Goal: Task Accomplishment & Management: Complete application form

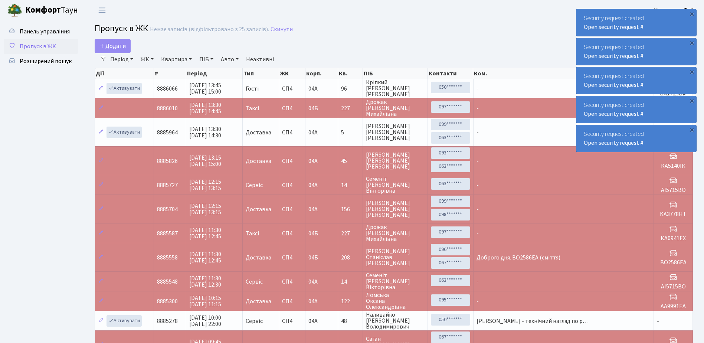
select select "25"
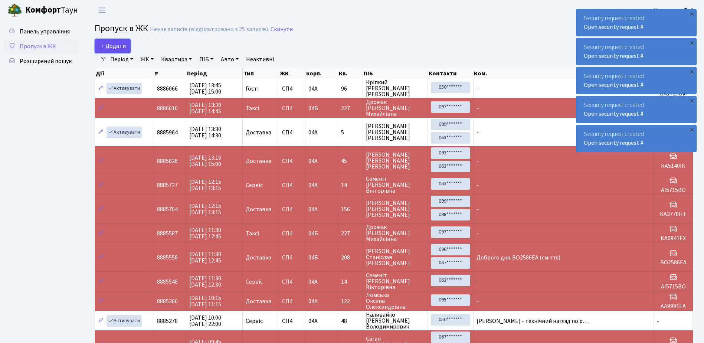
click at [114, 43] on span "Додати" at bounding box center [113, 46] width 26 height 8
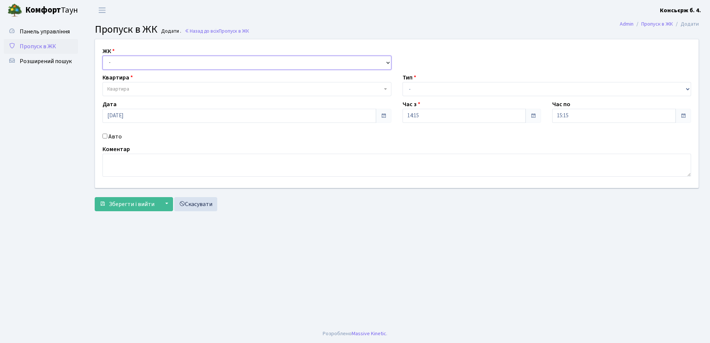
drag, startPoint x: 123, startPoint y: 65, endPoint x: 128, endPoint y: 70, distance: 7.1
click at [123, 65] on select "- [STREET_ADDRESS]" at bounding box center [246, 63] width 289 height 14
select select "325"
click at [102, 56] on select "- [STREET_ADDRESS]" at bounding box center [246, 63] width 289 height 14
select select
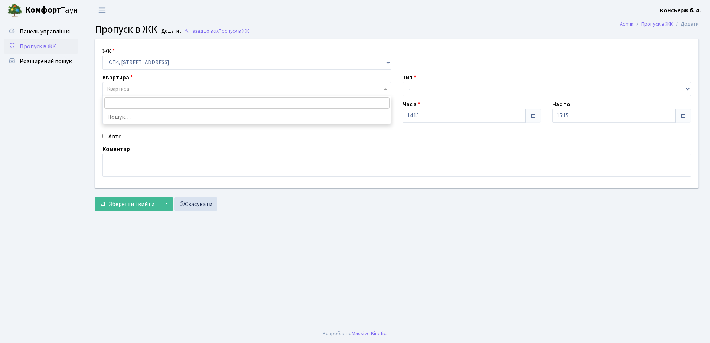
click at [136, 87] on span "Квартира" at bounding box center [244, 88] width 275 height 7
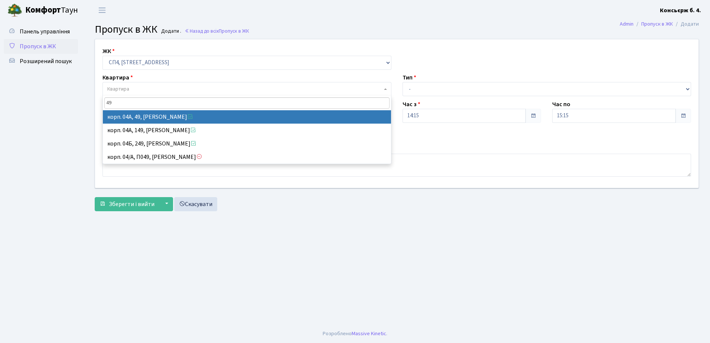
type input "49"
select select "21077"
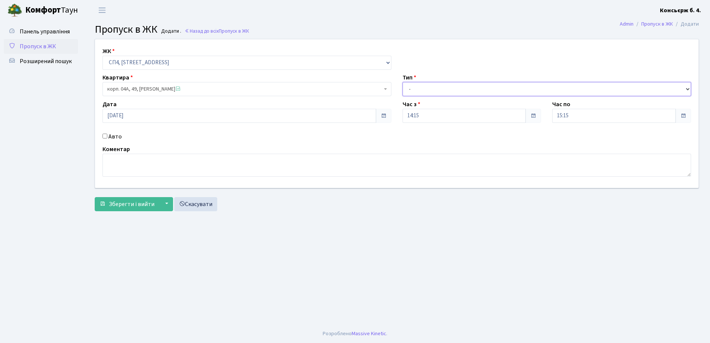
click at [425, 87] on select "- Доставка Таксі Гості Сервіс" at bounding box center [547, 89] width 289 height 14
select select "18"
click at [403, 82] on select "- Доставка Таксі Гості Сервіс" at bounding box center [547, 89] width 289 height 14
click at [105, 134] on input "Авто" at bounding box center [104, 136] width 5 height 5
checkbox input "true"
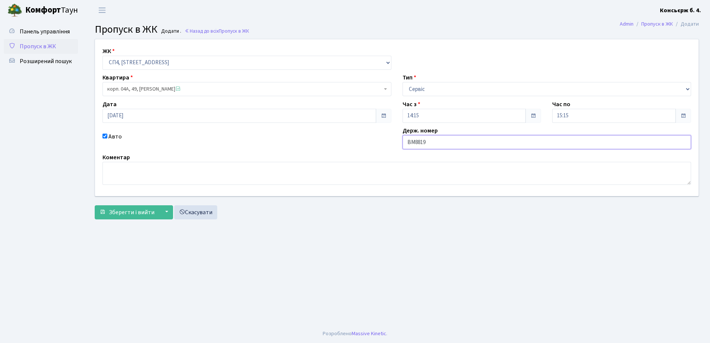
type input "BM8819EH"
click at [143, 208] on button "Зберегти і вийти" at bounding box center [127, 212] width 65 height 14
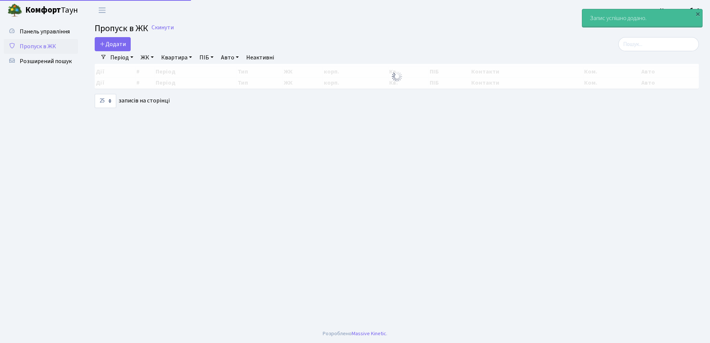
select select "25"
